Goal: Information Seeking & Learning: Learn about a topic

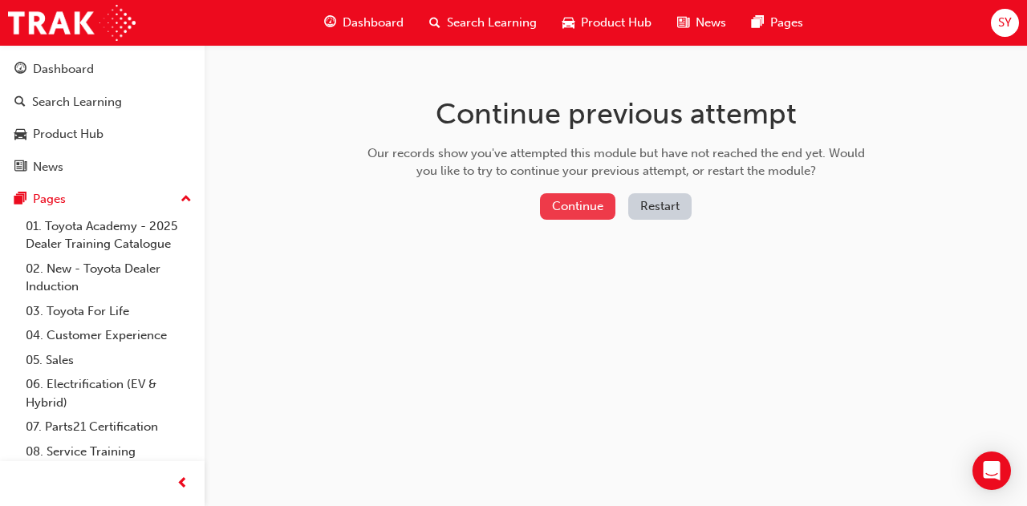
click at [561, 203] on button "Continue" at bounding box center [577, 206] width 75 height 26
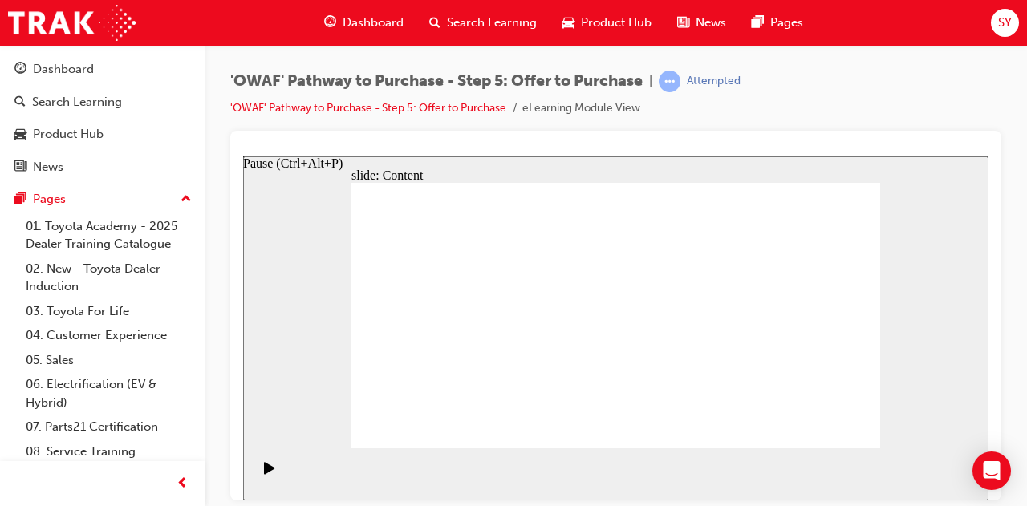
click at [256, 472] on div "Pause (Ctrl+Alt+P)" at bounding box center [269, 474] width 27 height 27
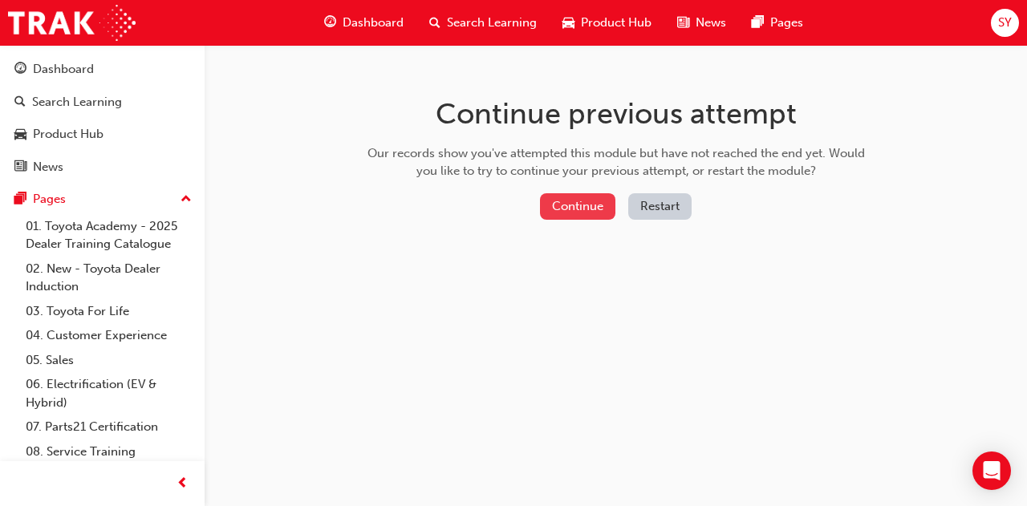
click at [588, 209] on button "Continue" at bounding box center [577, 206] width 75 height 26
